Goal: Transaction & Acquisition: Purchase product/service

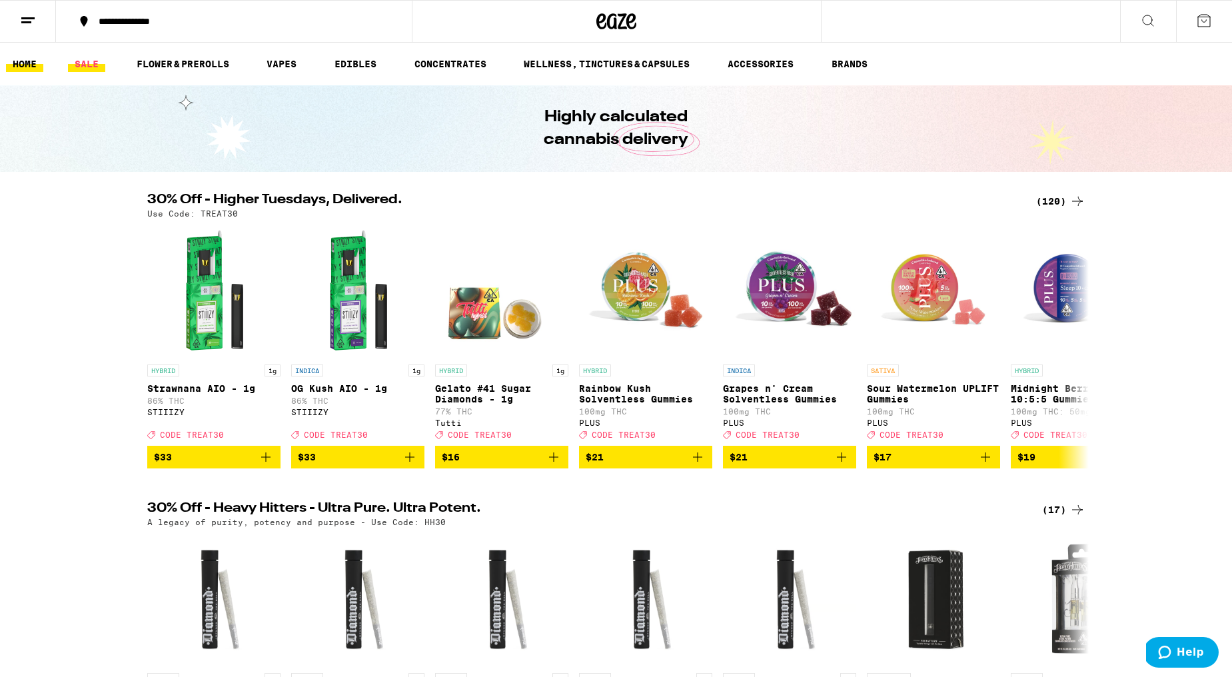
click at [85, 62] on link "SALE" at bounding box center [86, 64] width 37 height 16
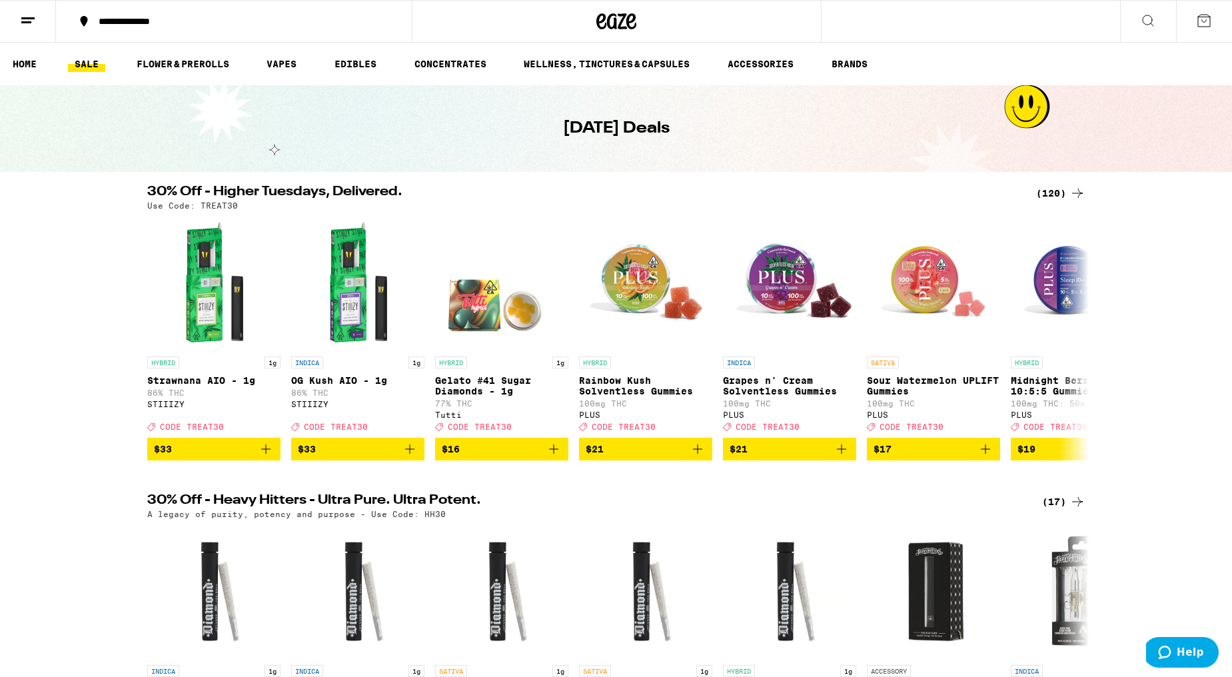
click at [1054, 191] on div "(120)" at bounding box center [1060, 193] width 49 height 16
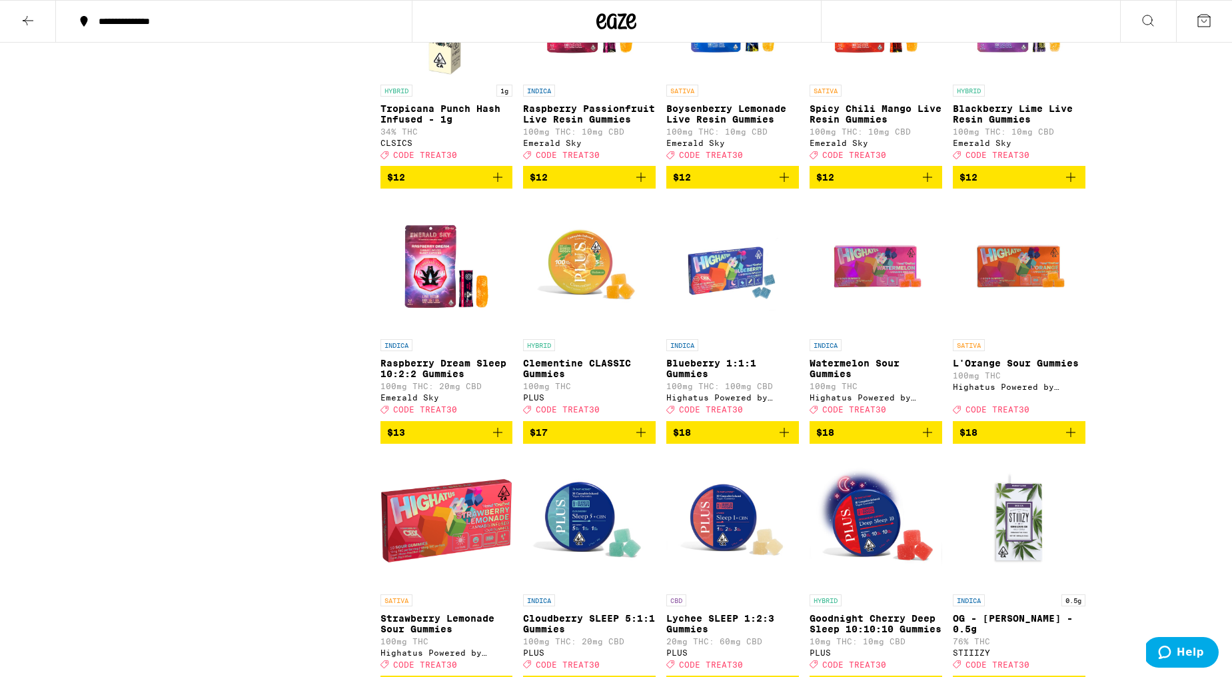
scroll to position [1301, 0]
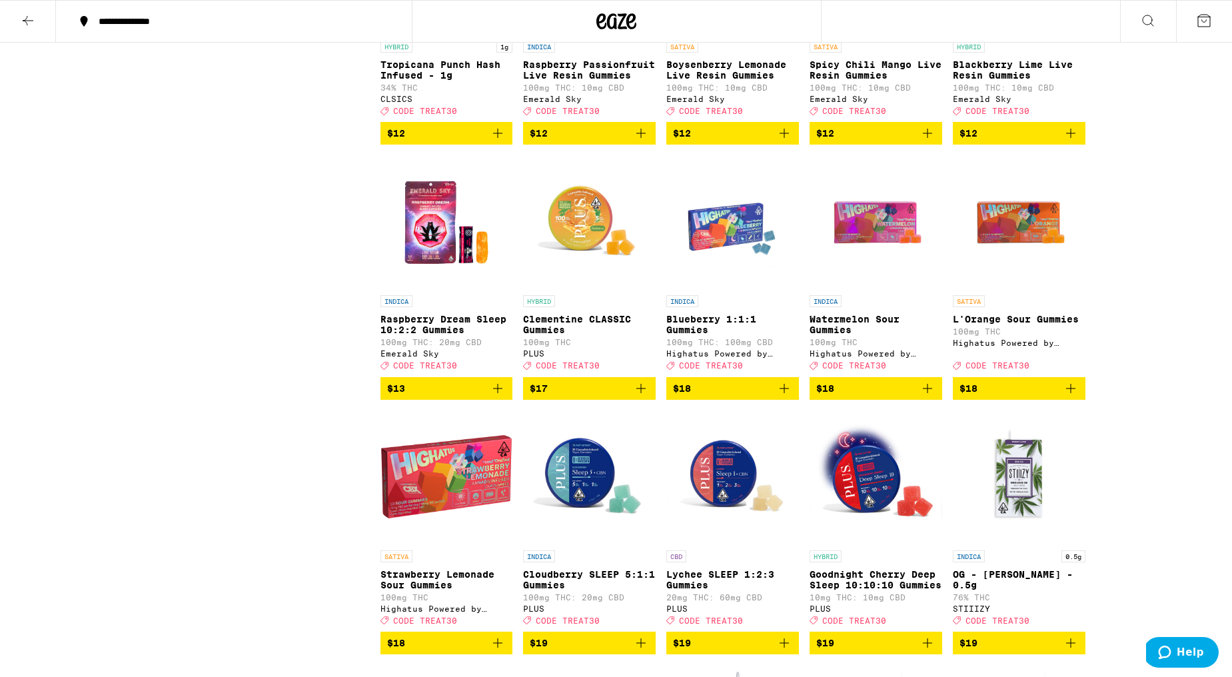
click at [1066, 138] on icon "Add to bag" at bounding box center [1070, 133] width 9 height 9
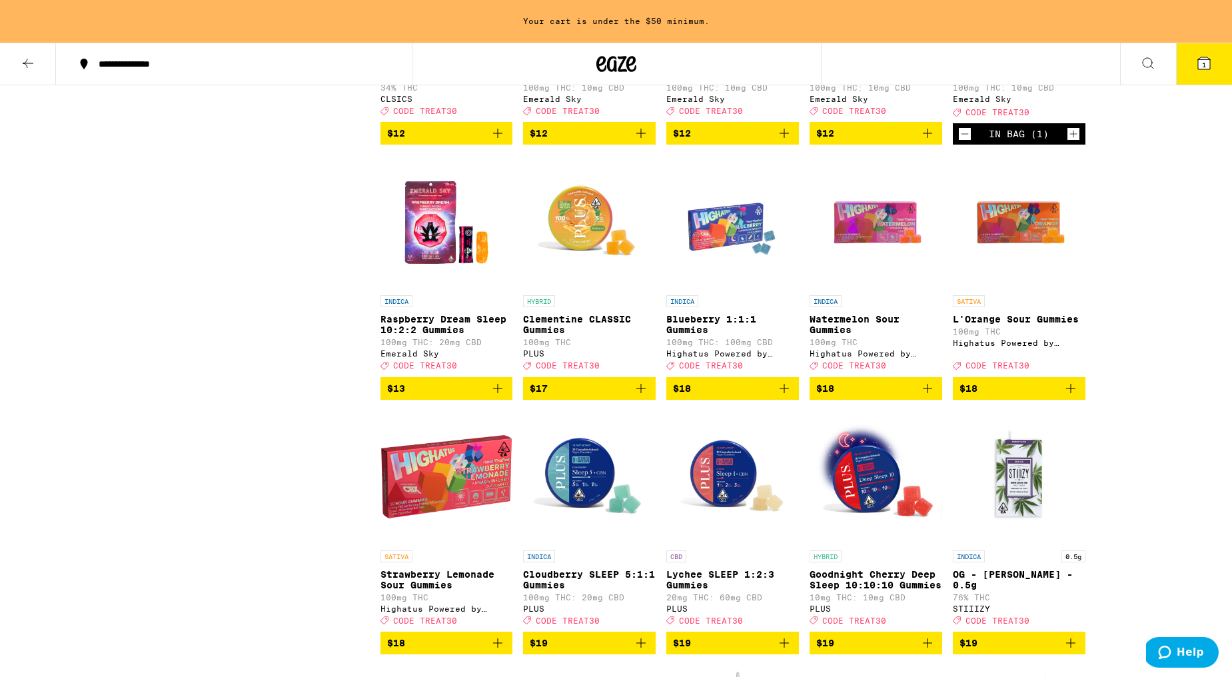
click at [1078, 142] on icon "Increment" at bounding box center [1074, 134] width 12 height 16
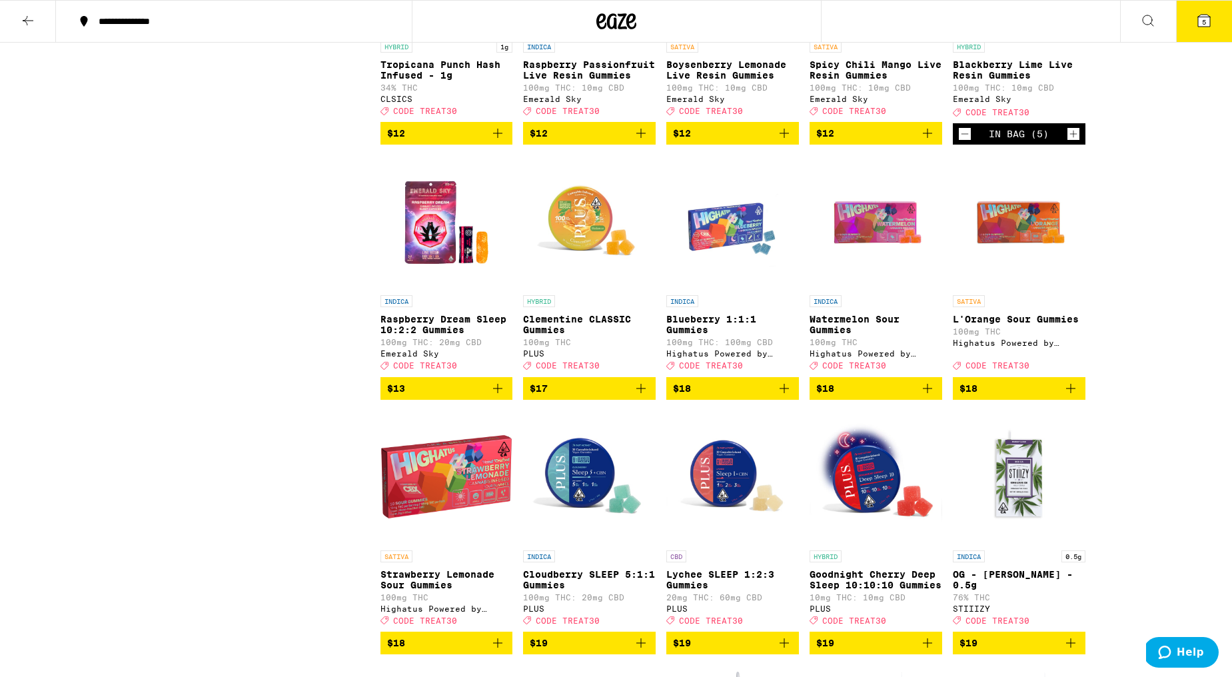
click at [1078, 142] on icon "Increment" at bounding box center [1074, 134] width 12 height 16
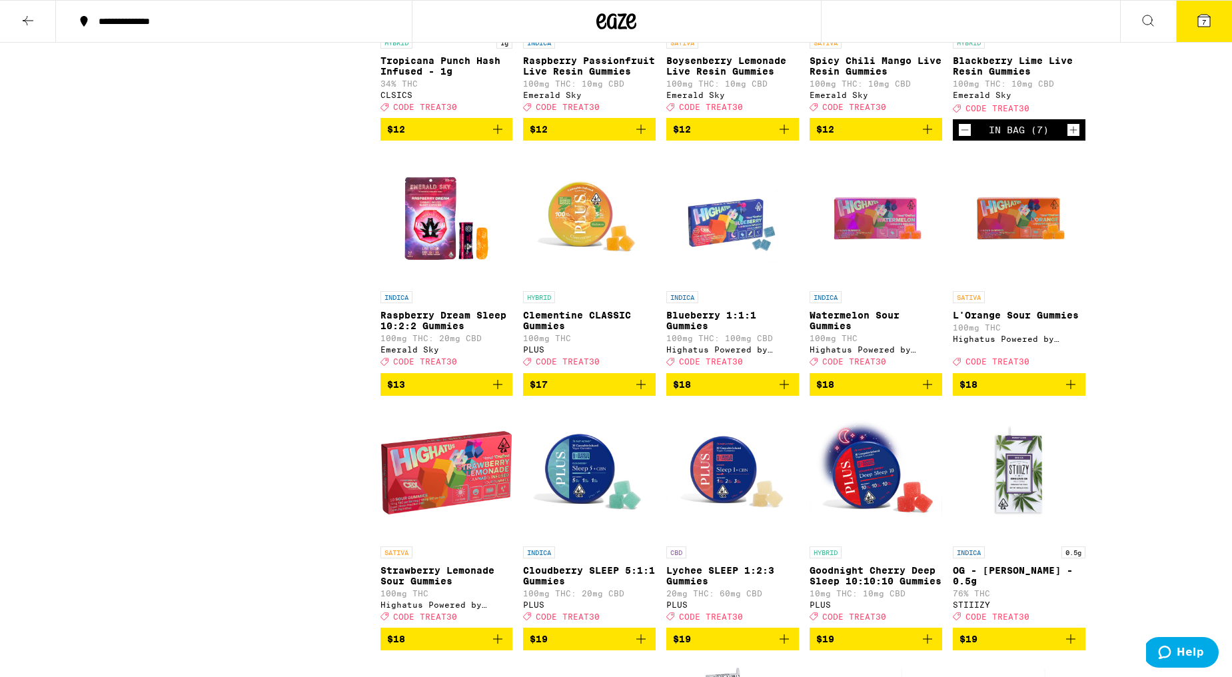
click at [1072, 138] on icon "Increment" at bounding box center [1074, 130] width 12 height 16
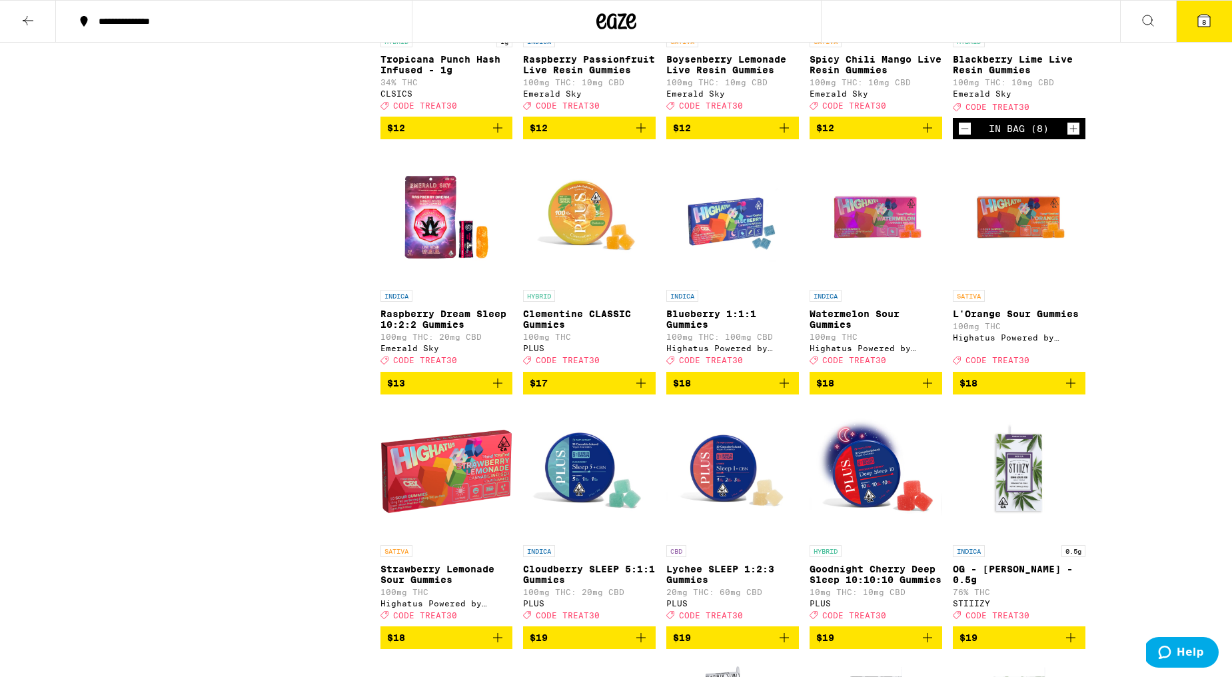
click at [925, 136] on icon "Add to bag" at bounding box center [928, 128] width 16 height 16
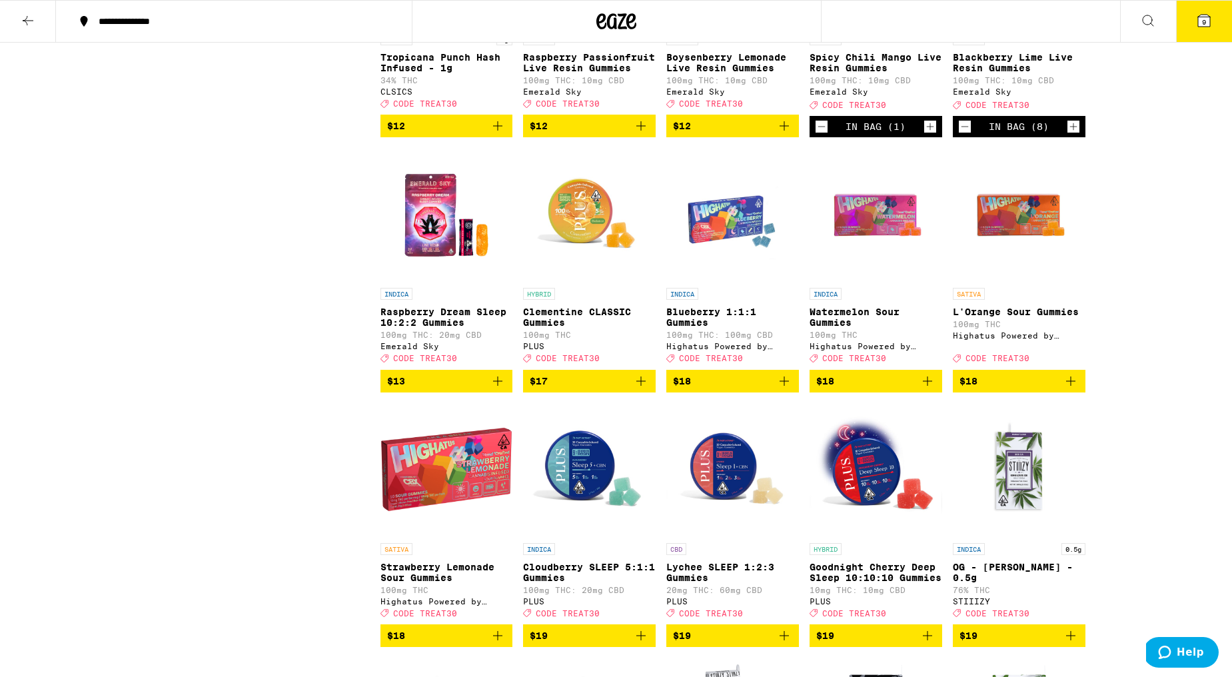
click at [925, 135] on icon "Increment" at bounding box center [930, 127] width 12 height 16
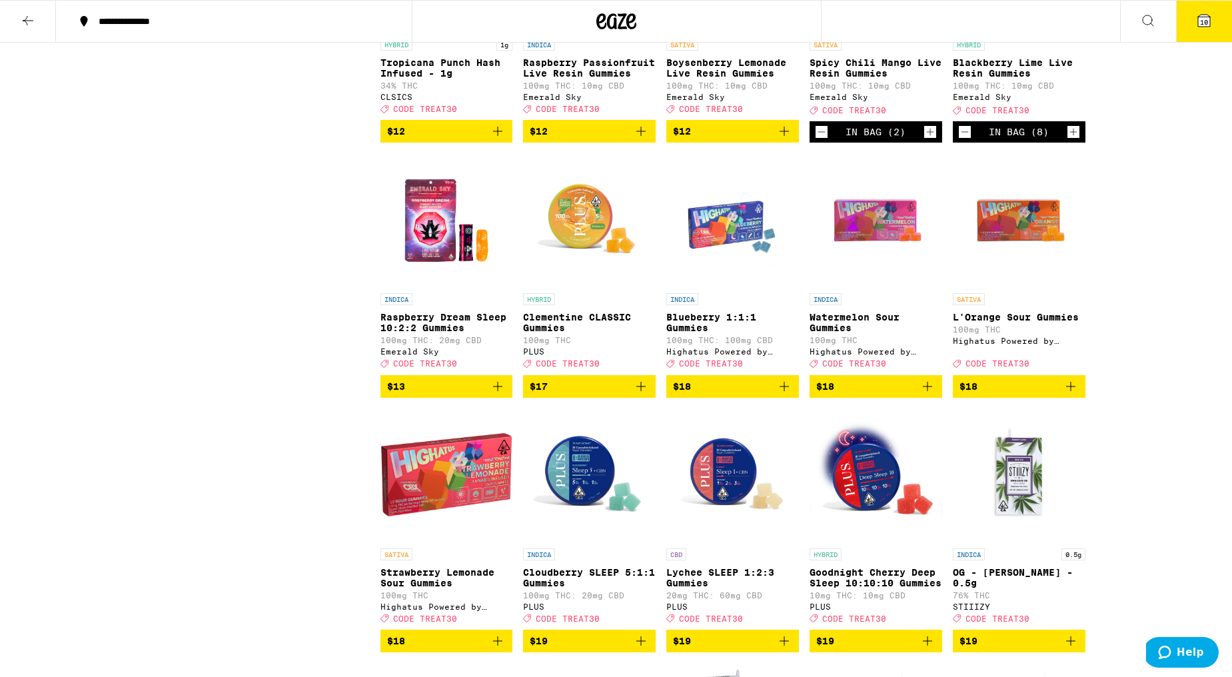
click at [926, 140] on icon "Increment" at bounding box center [930, 132] width 12 height 16
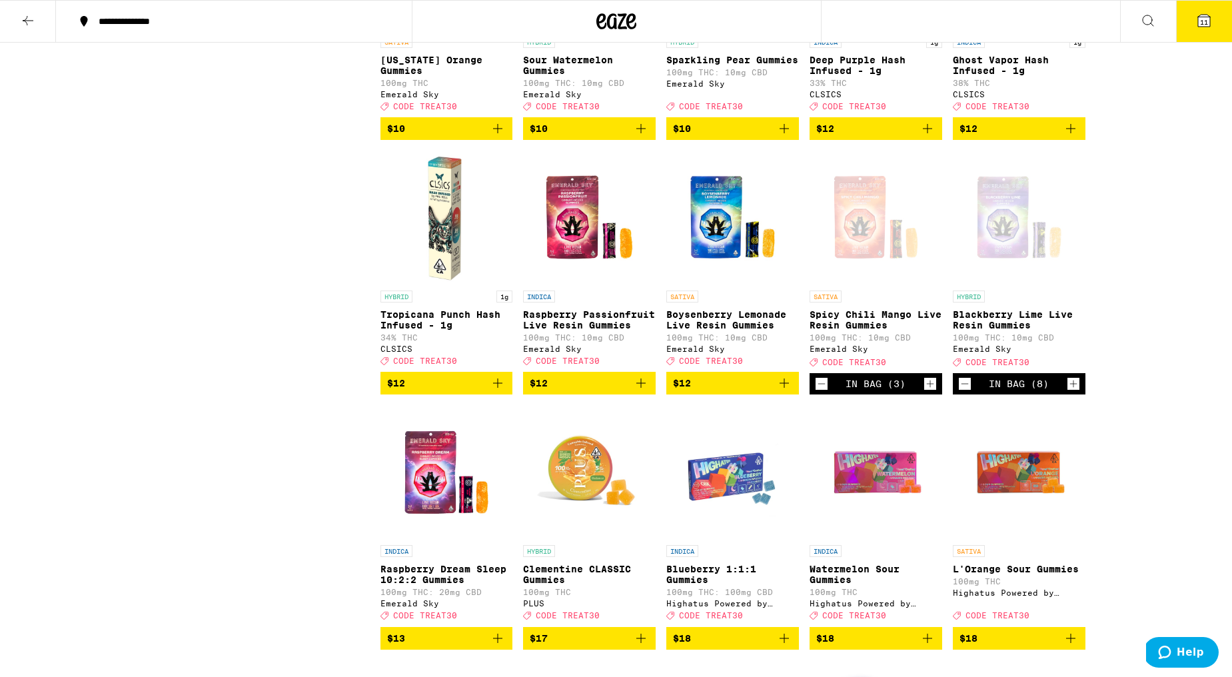
scroll to position [1116, 0]
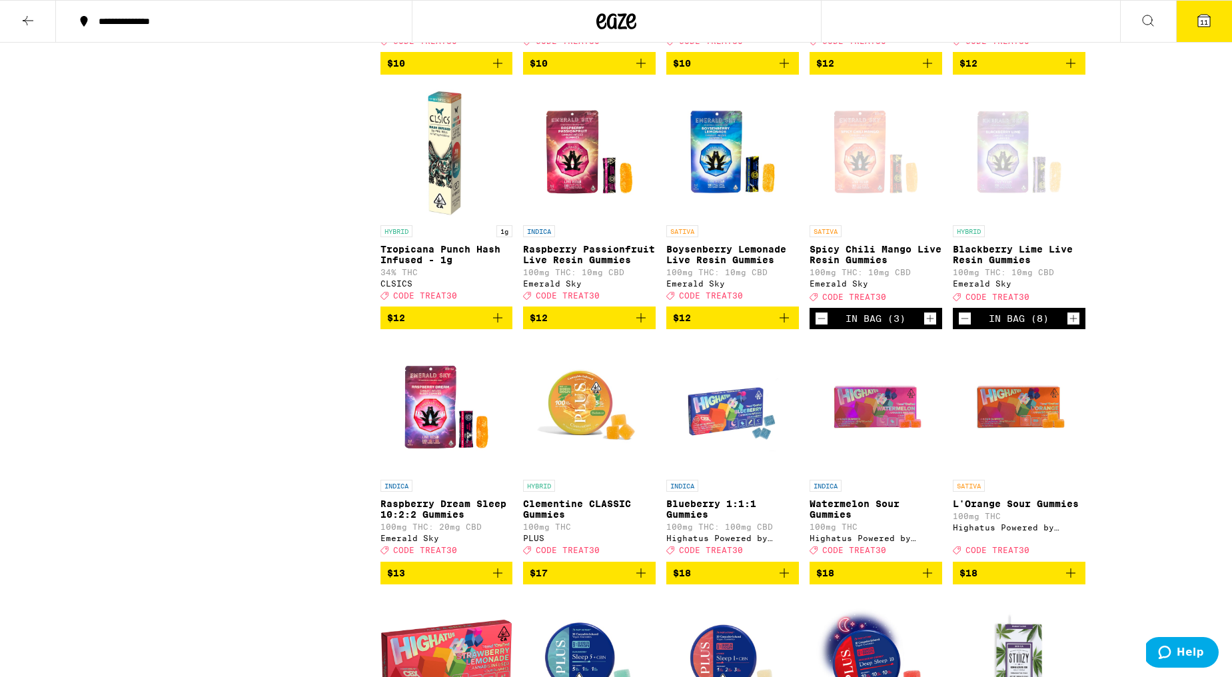
click at [1075, 327] on icon "Increment" at bounding box center [1074, 319] width 12 height 16
click at [1202, 22] on span "13" at bounding box center [1204, 22] width 8 height 8
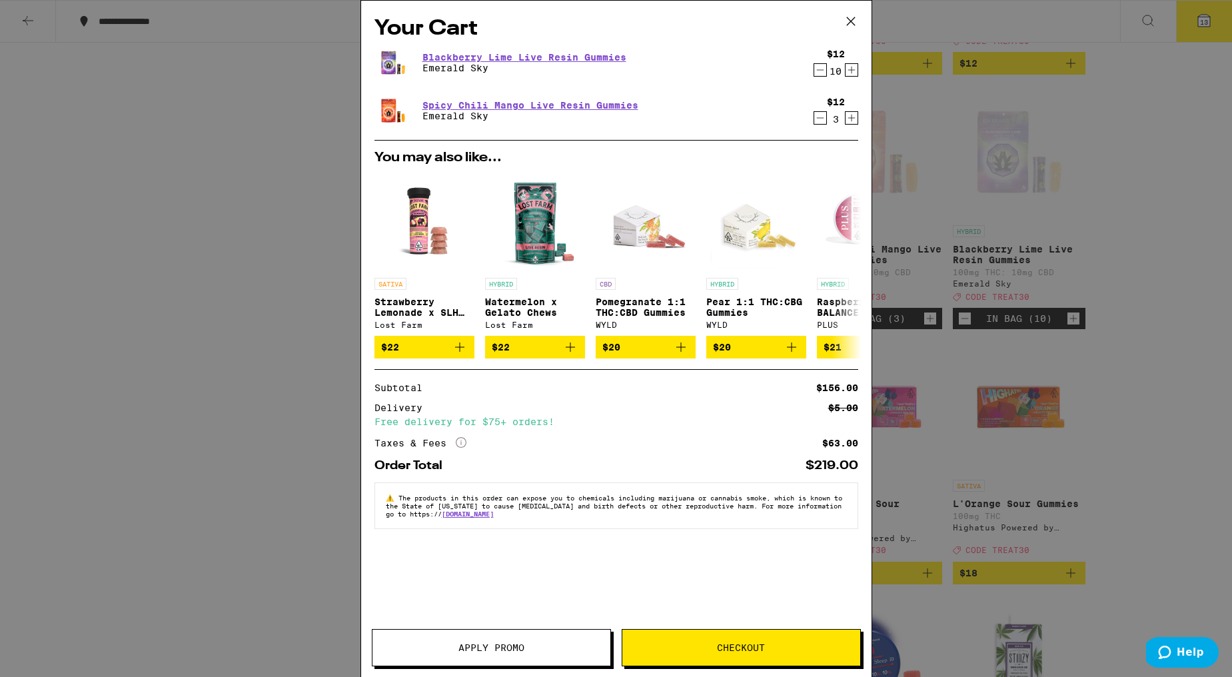
click at [853, 21] on icon at bounding box center [851, 21] width 20 height 20
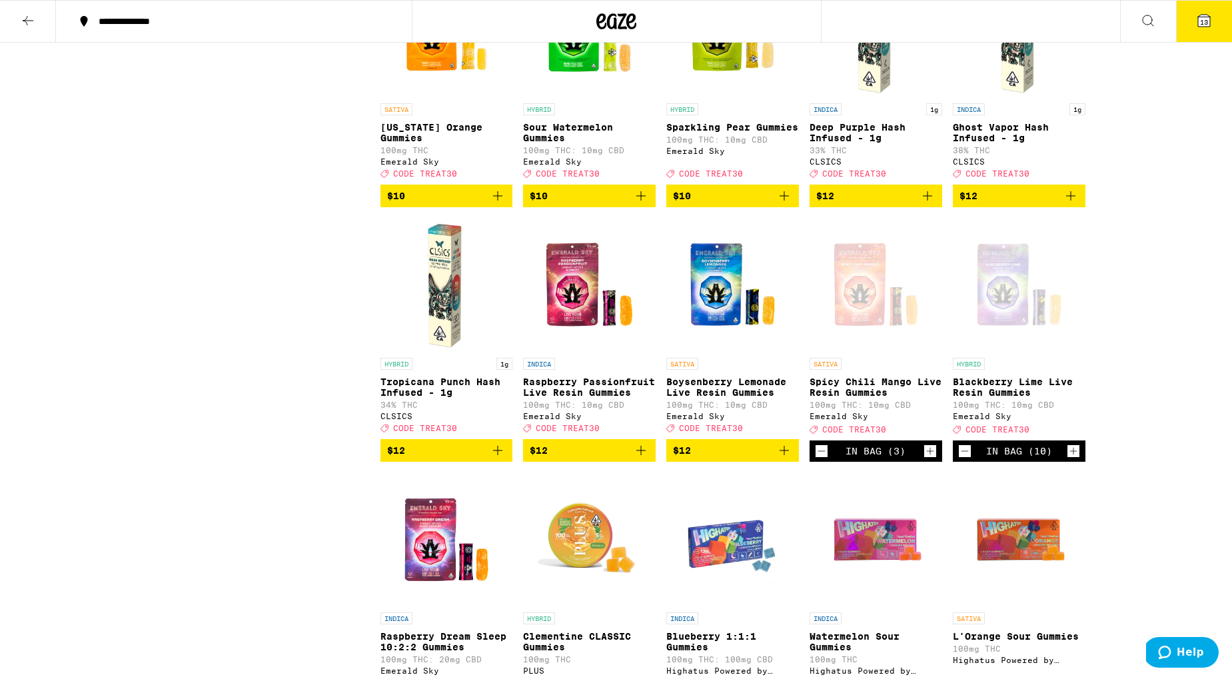
scroll to position [985, 0]
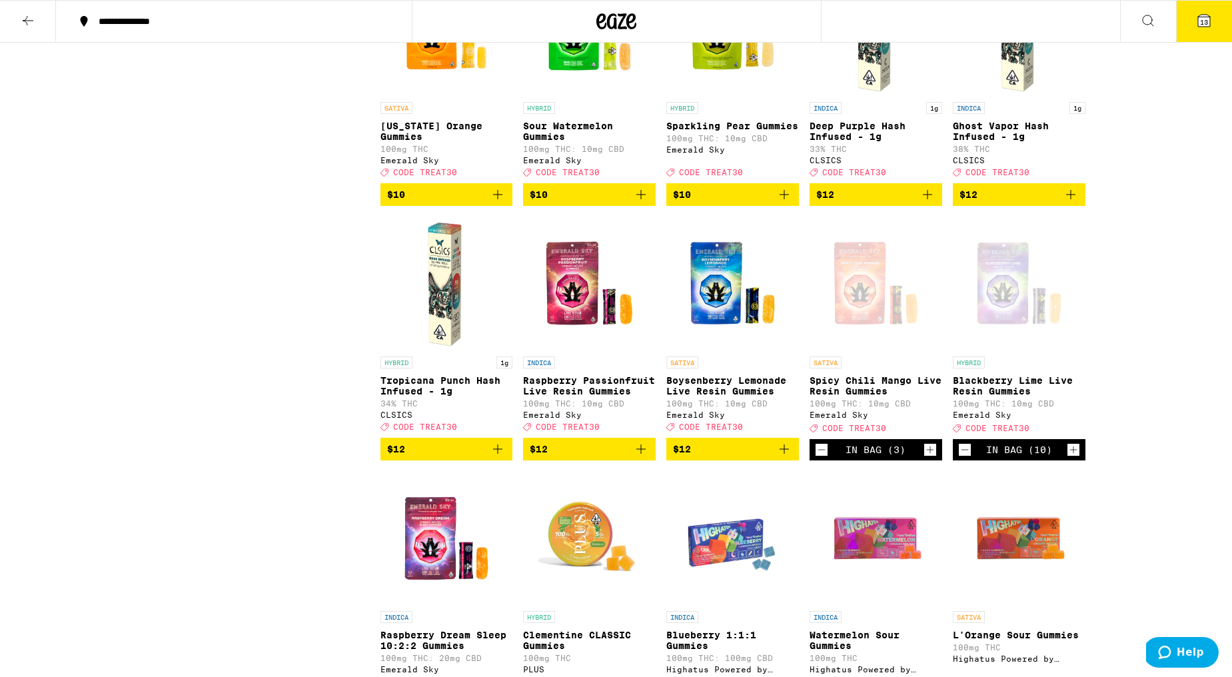
click at [1204, 22] on span "13" at bounding box center [1204, 22] width 8 height 8
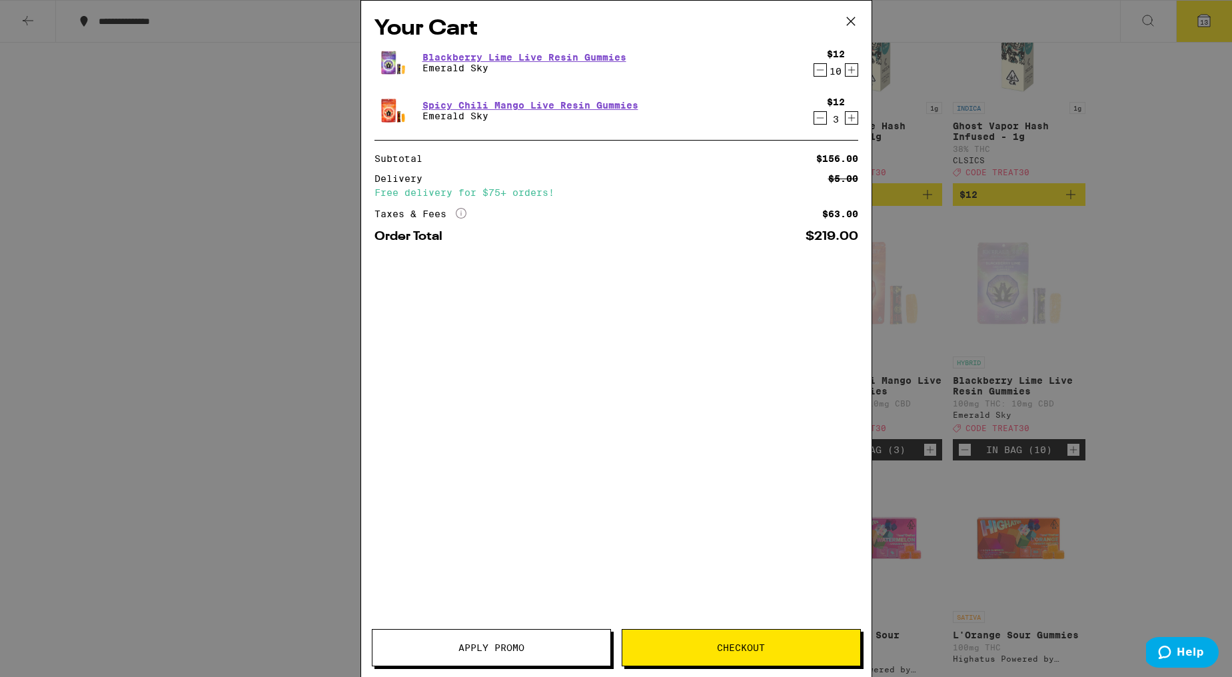
scroll to position [984, 0]
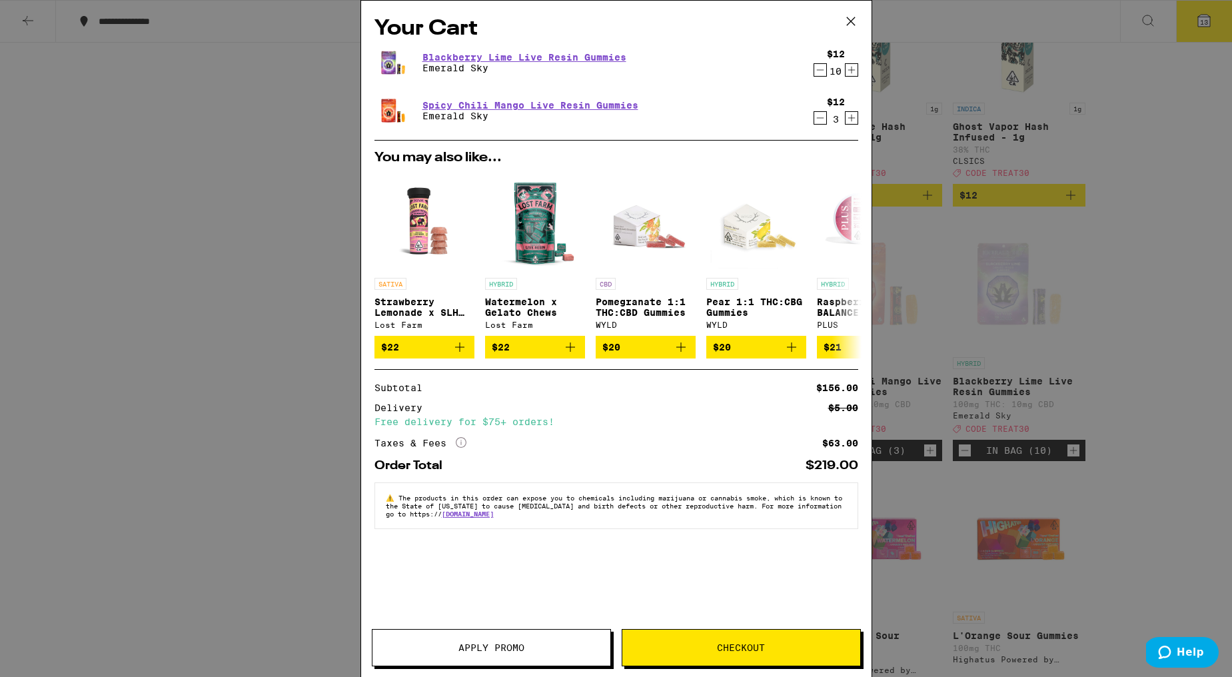
click at [477, 644] on span "Apply Promo" at bounding box center [492, 647] width 66 height 9
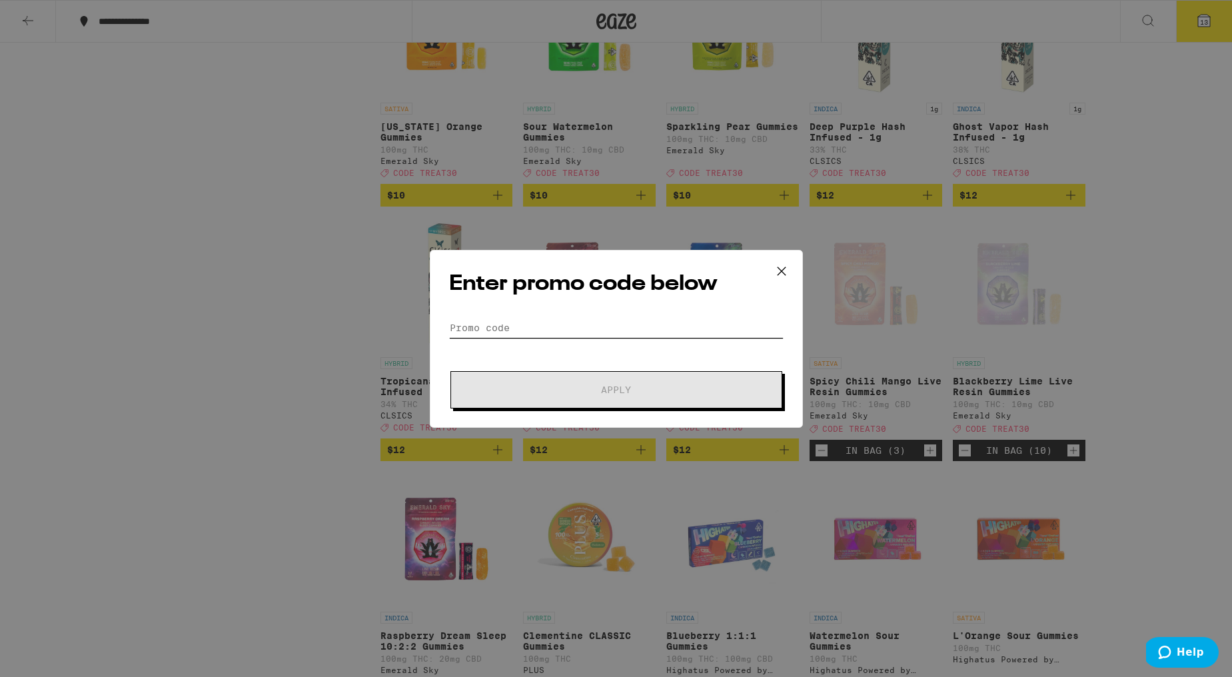
click at [491, 327] on input "Promo Code" at bounding box center [616, 328] width 335 height 20
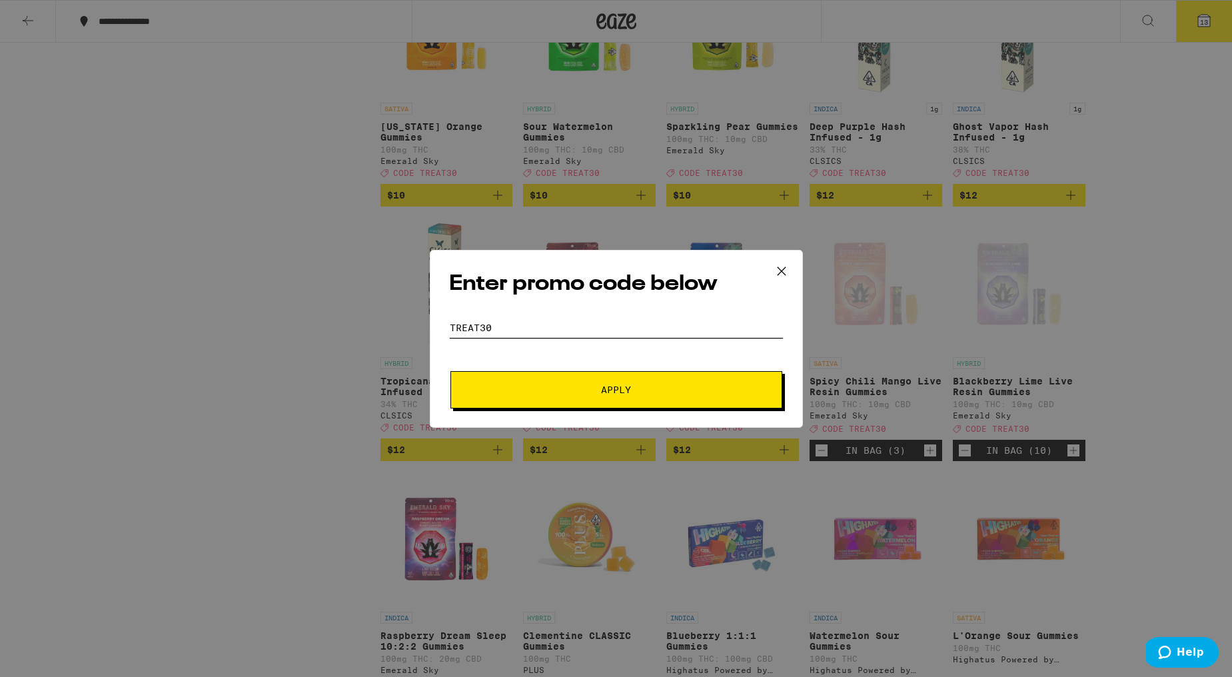
type input "TREAT30"
click at [588, 391] on span "Apply" at bounding box center [617, 389] width 240 height 9
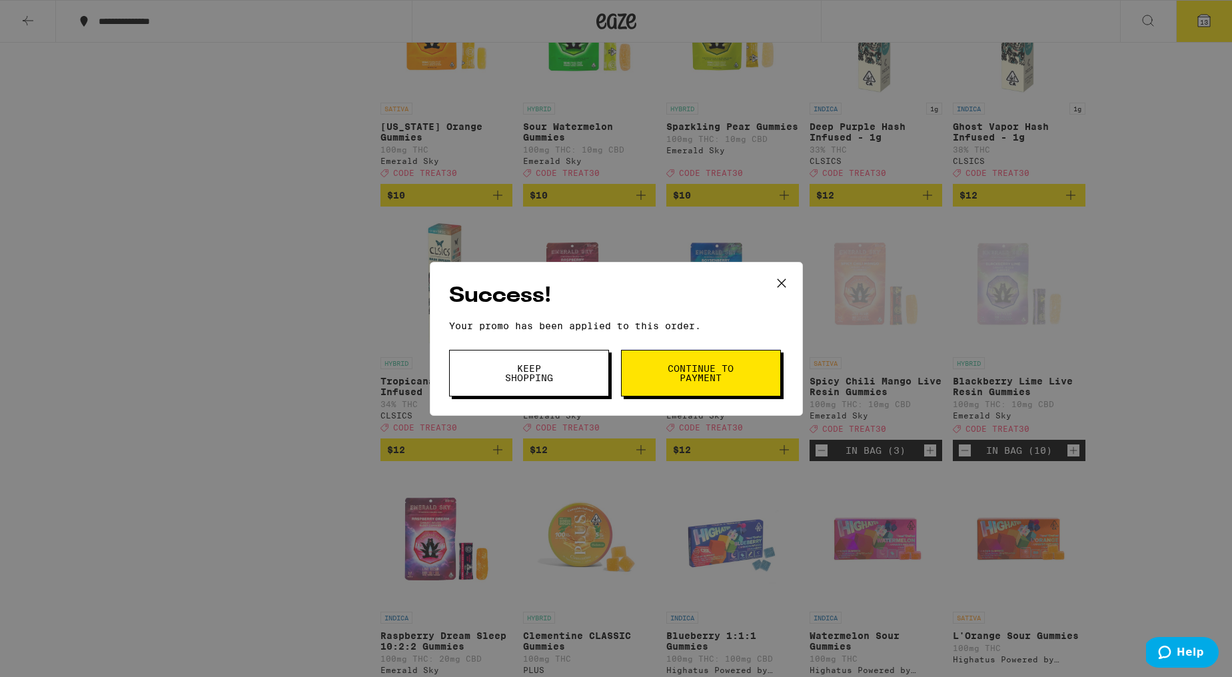
click at [659, 387] on button "Continue to payment" at bounding box center [701, 373] width 160 height 47
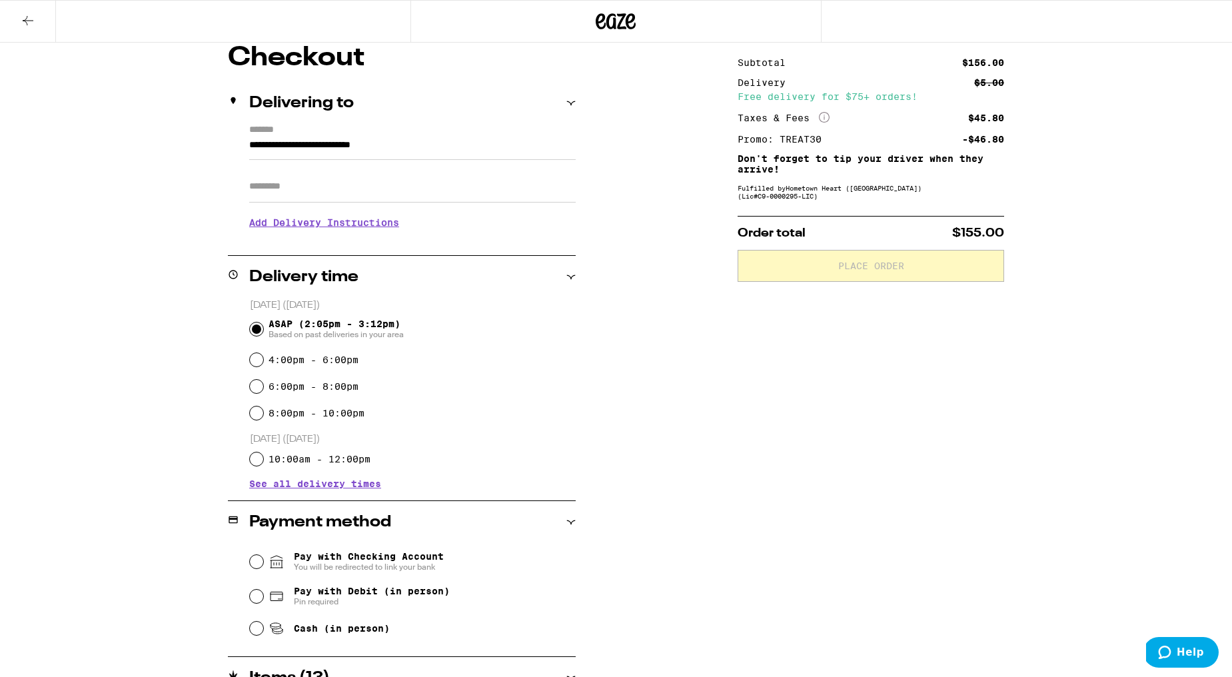
scroll to position [236, 0]
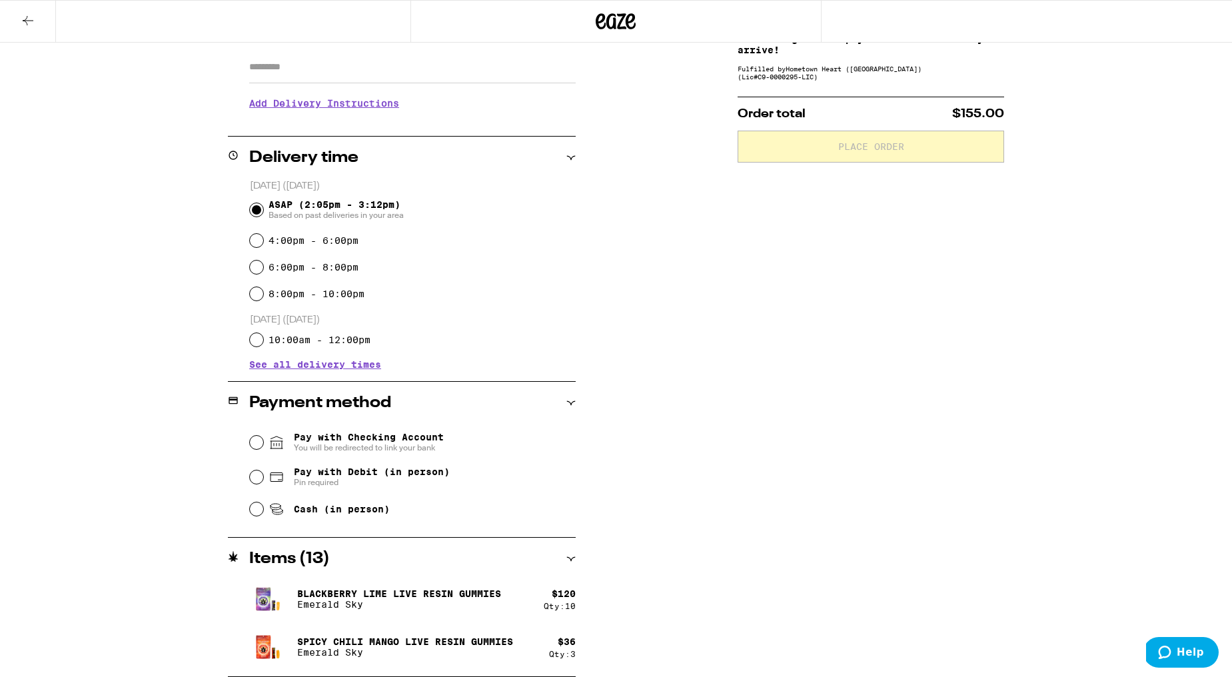
click at [257, 473] on div "Pay with Debit (in person) Pin required" at bounding box center [413, 477] width 326 height 35
click at [258, 477] on input "Pay with Debit (in person) Pin required" at bounding box center [256, 477] width 13 height 13
radio input "true"
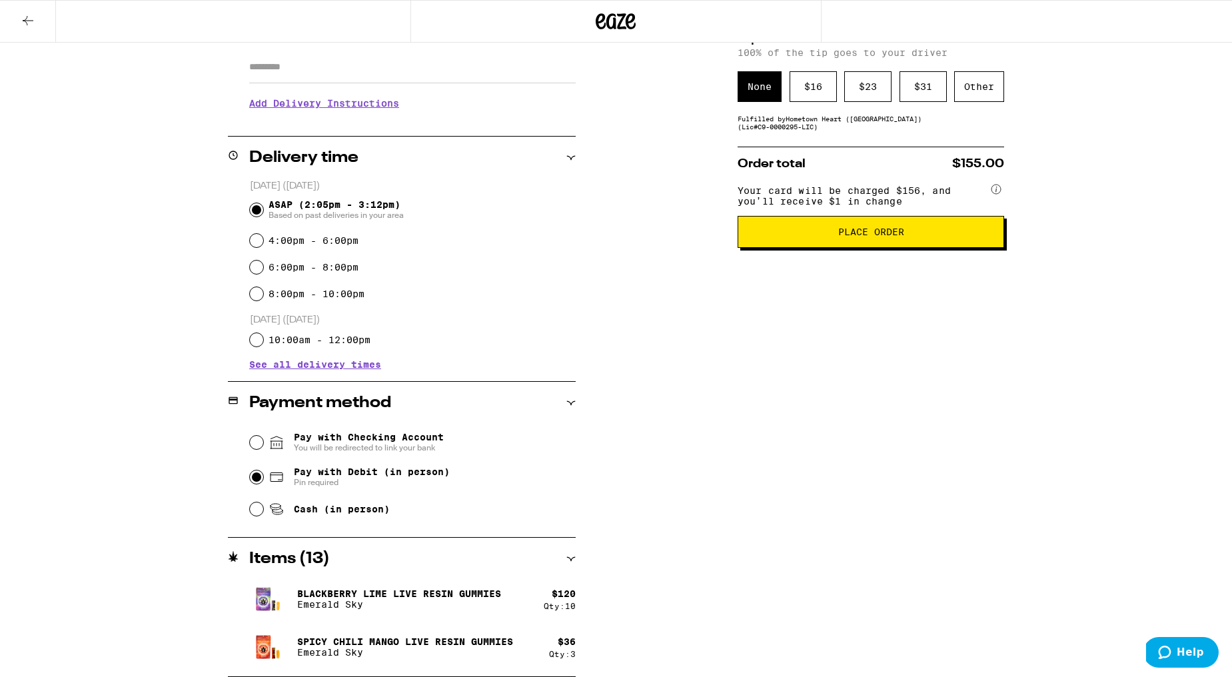
click at [829, 237] on span "Place Order" at bounding box center [871, 231] width 244 height 9
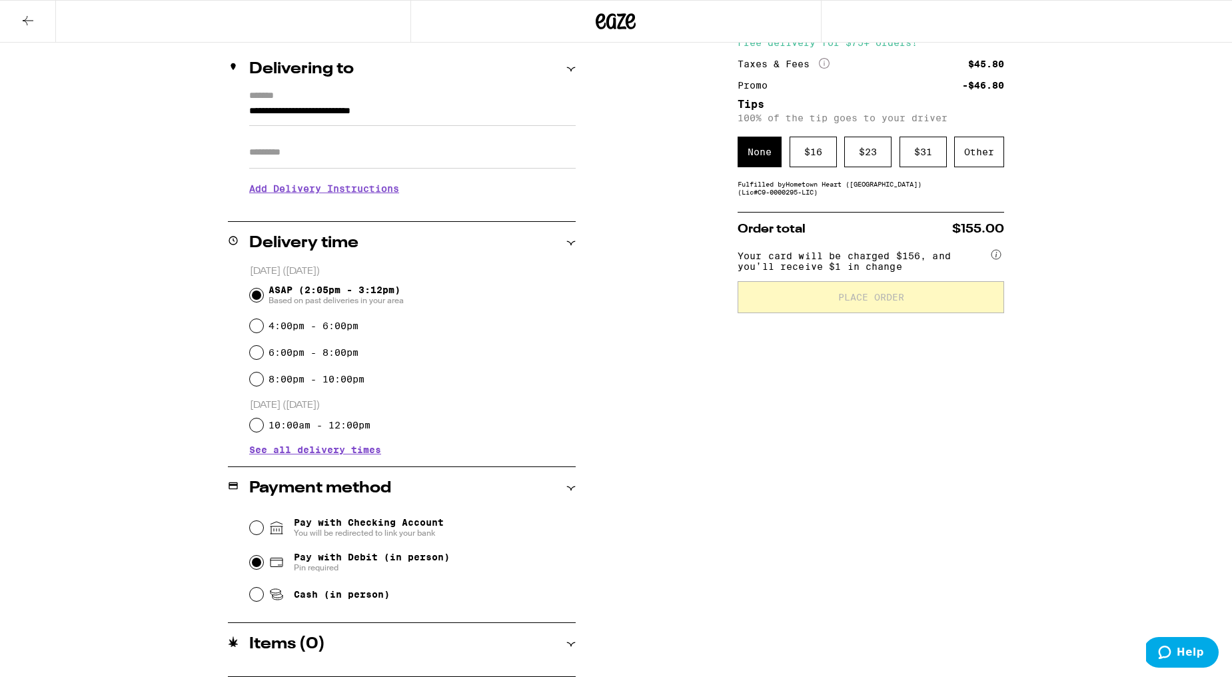
scroll to position [170, 0]
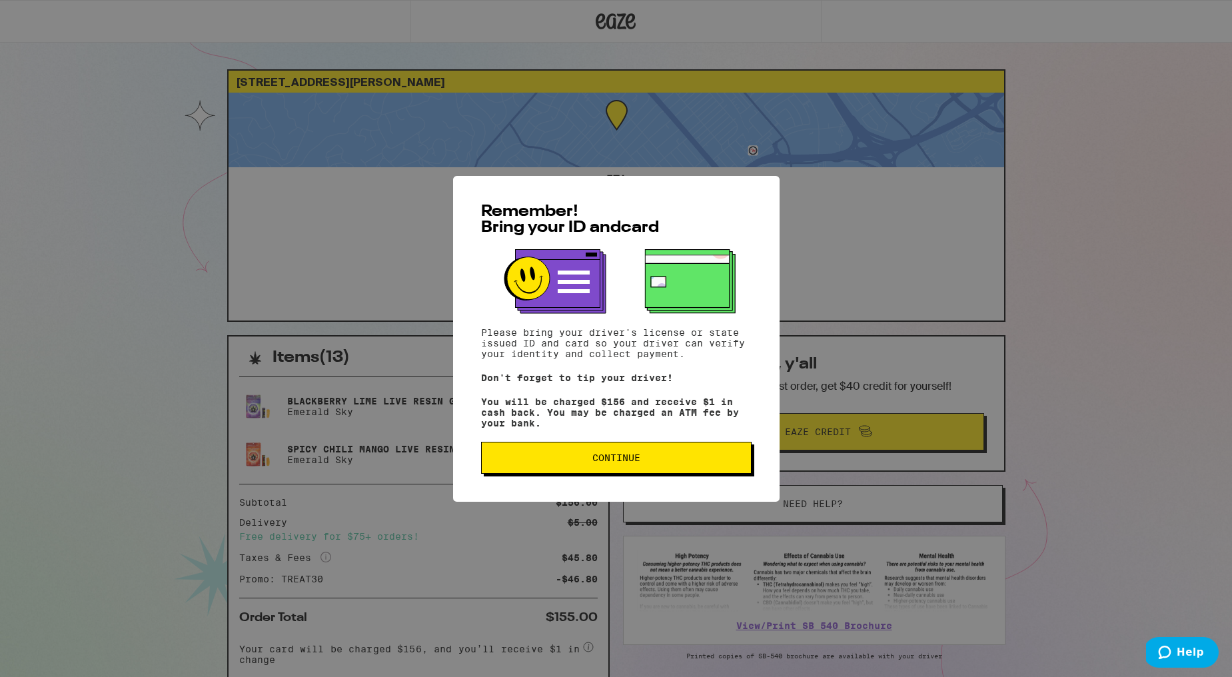
click at [604, 463] on span "Continue" at bounding box center [617, 457] width 48 height 9
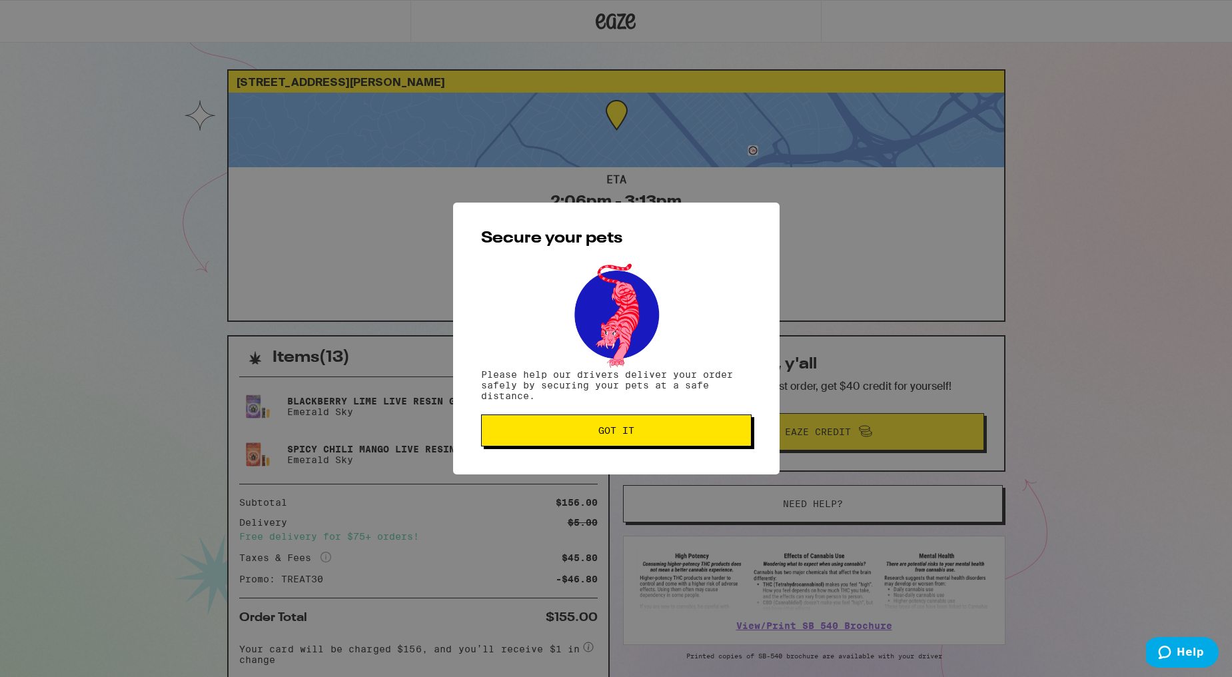
click at [600, 429] on span "Got it" at bounding box center [617, 430] width 36 height 9
